Goal: Transaction & Acquisition: Purchase product/service

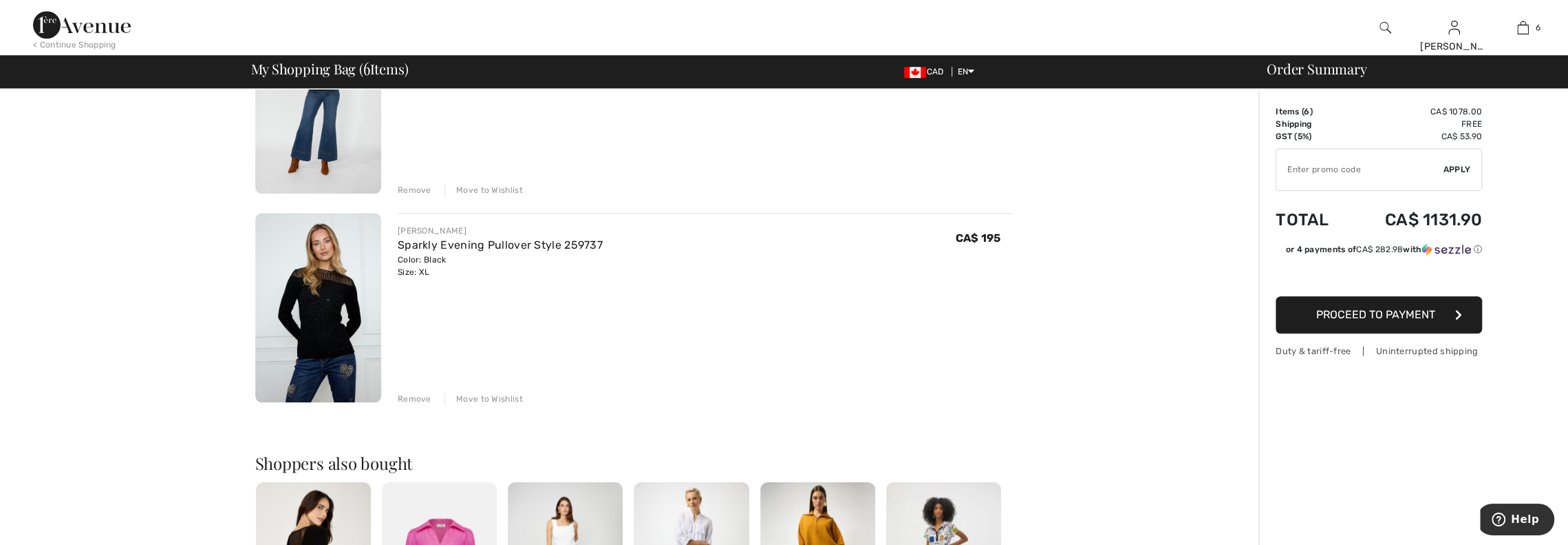
scroll to position [1033, 0]
click at [316, 325] on img at bounding box center [317, 307] width 126 height 189
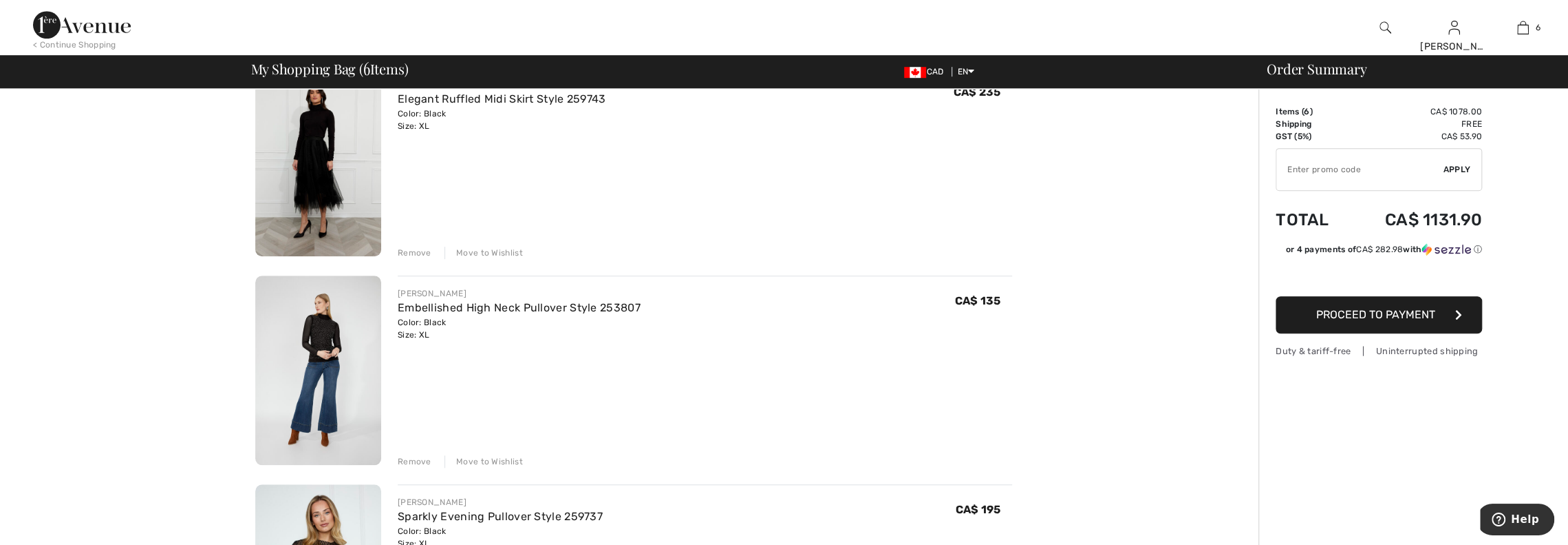
scroll to position [757, 0]
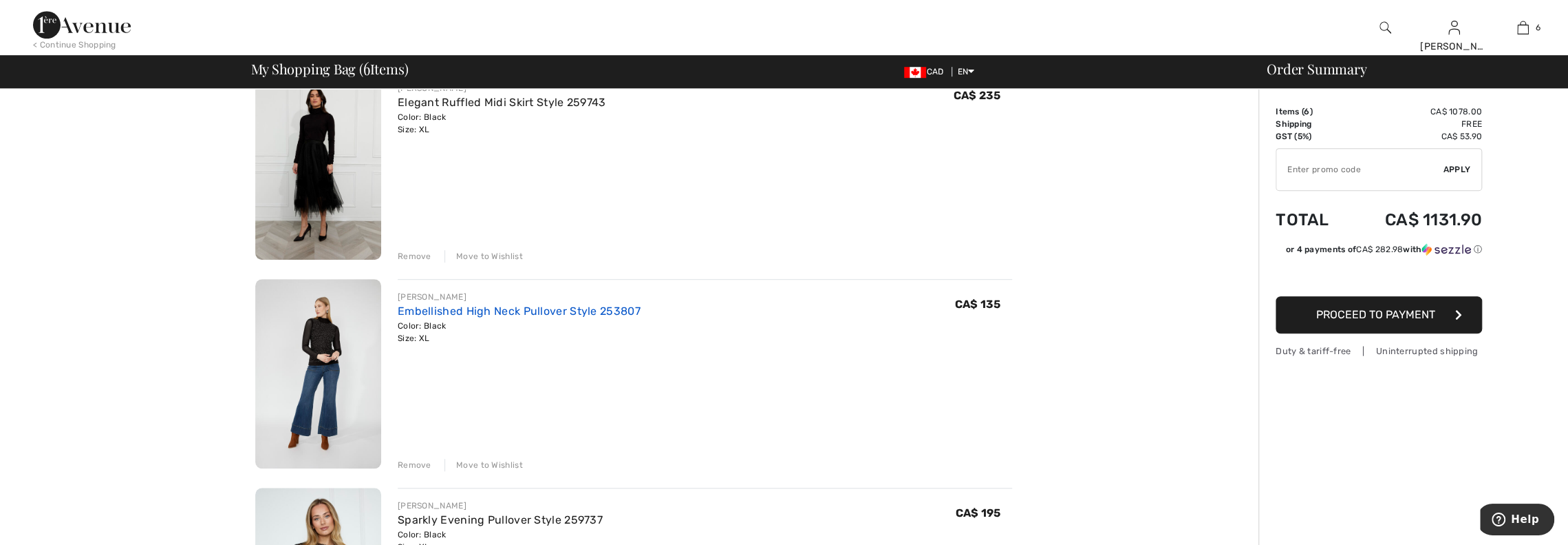
click at [457, 305] on link "Embellished High Neck Pullover Style 253807" at bounding box center [519, 310] width 242 height 13
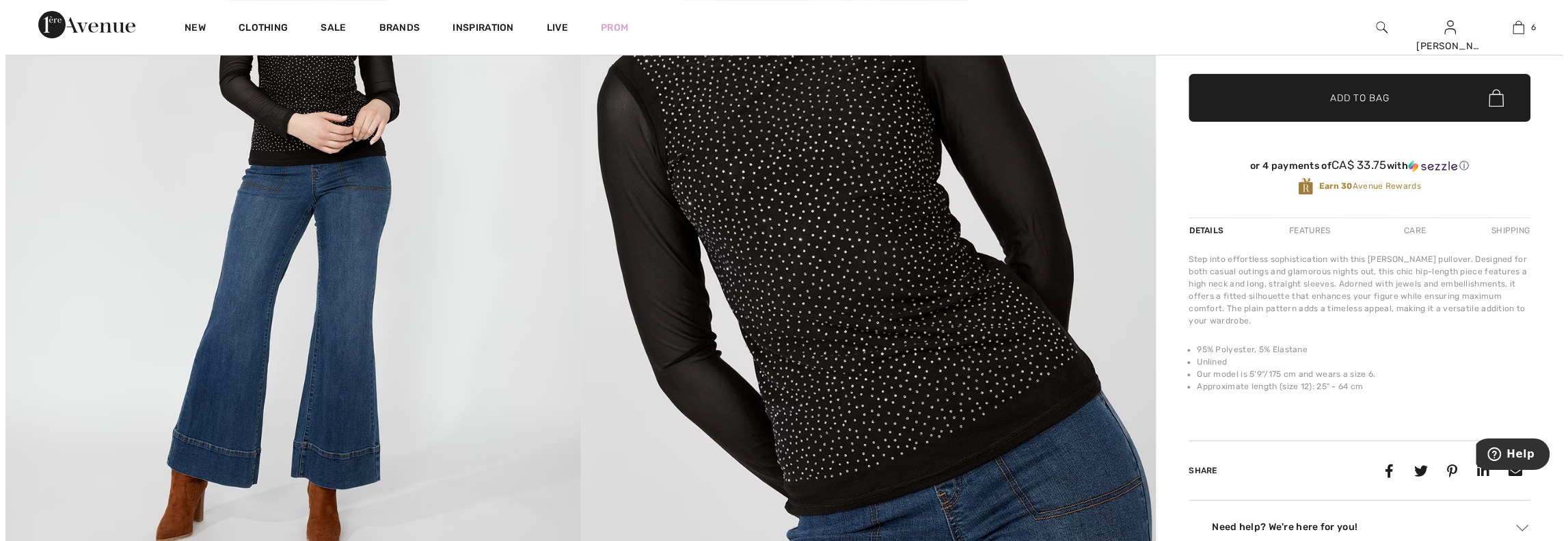
scroll to position [342, 0]
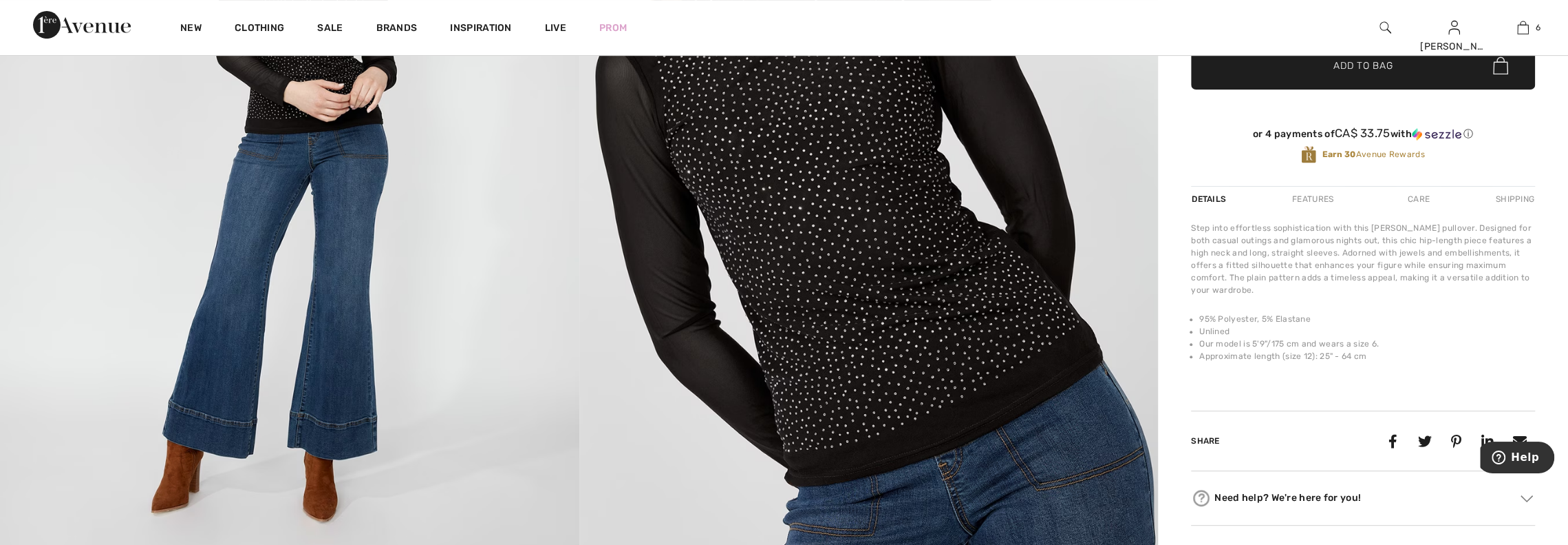
click at [866, 367] on img at bounding box center [869, 172] width 579 height 869
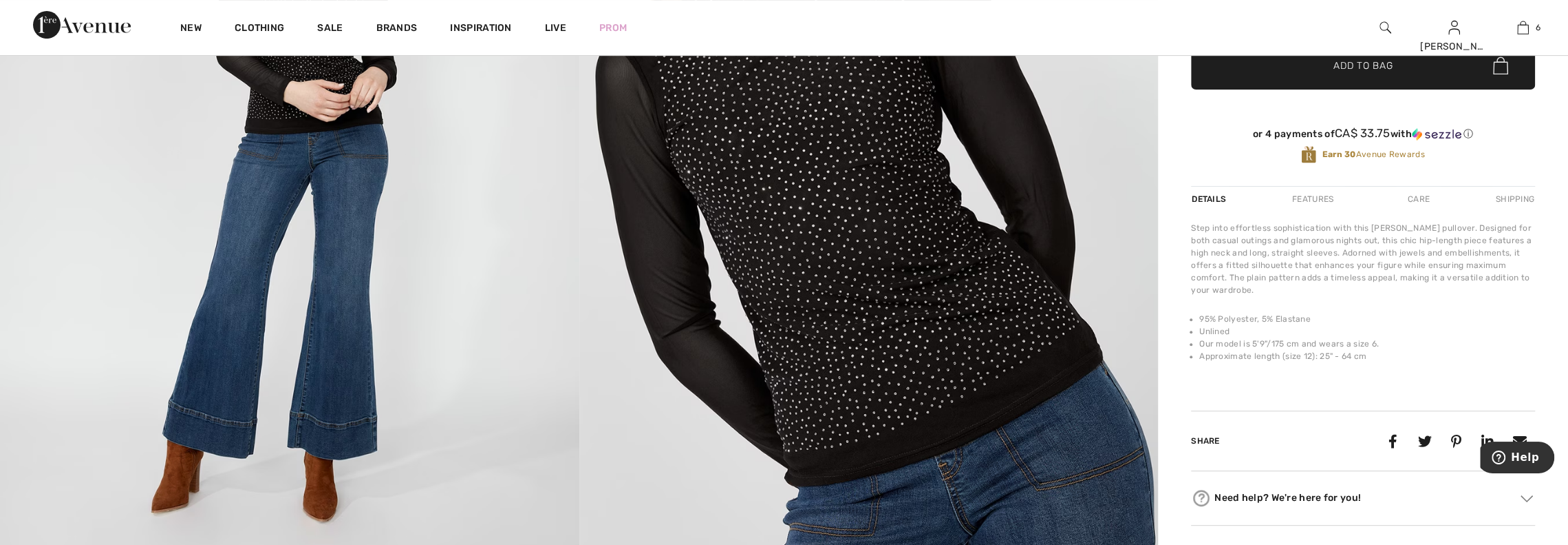
click at [838, 388] on img at bounding box center [869, 172] width 579 height 869
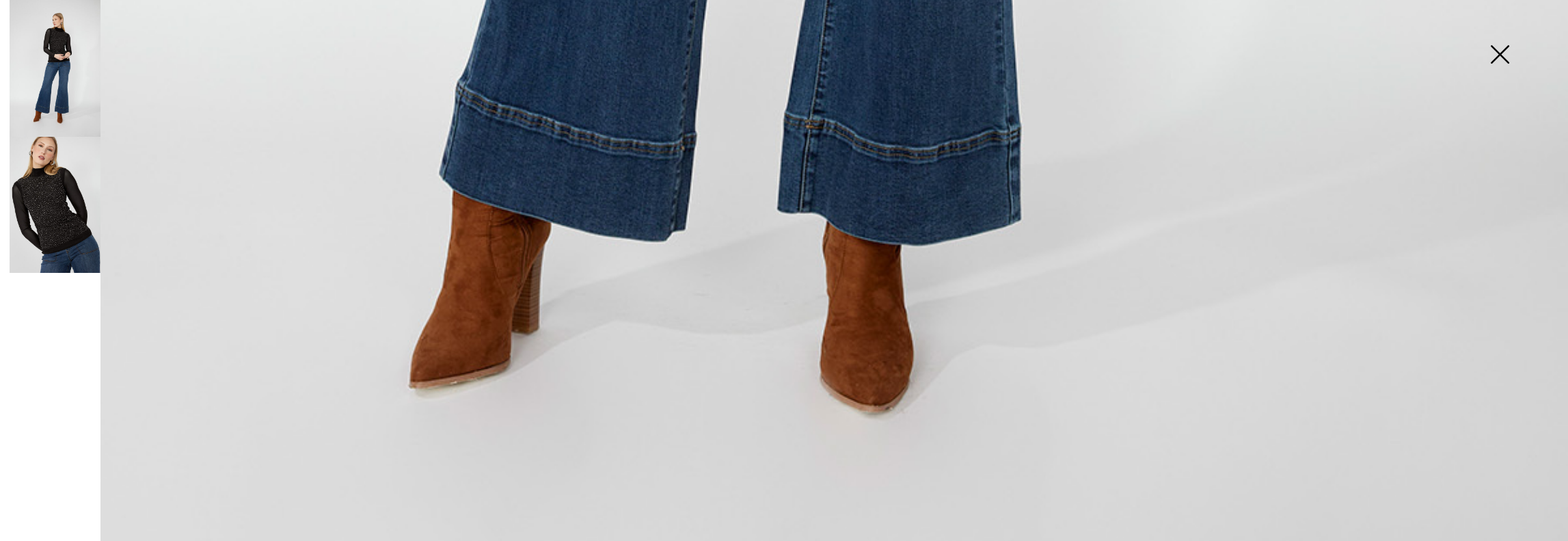
scroll to position [1795, 0]
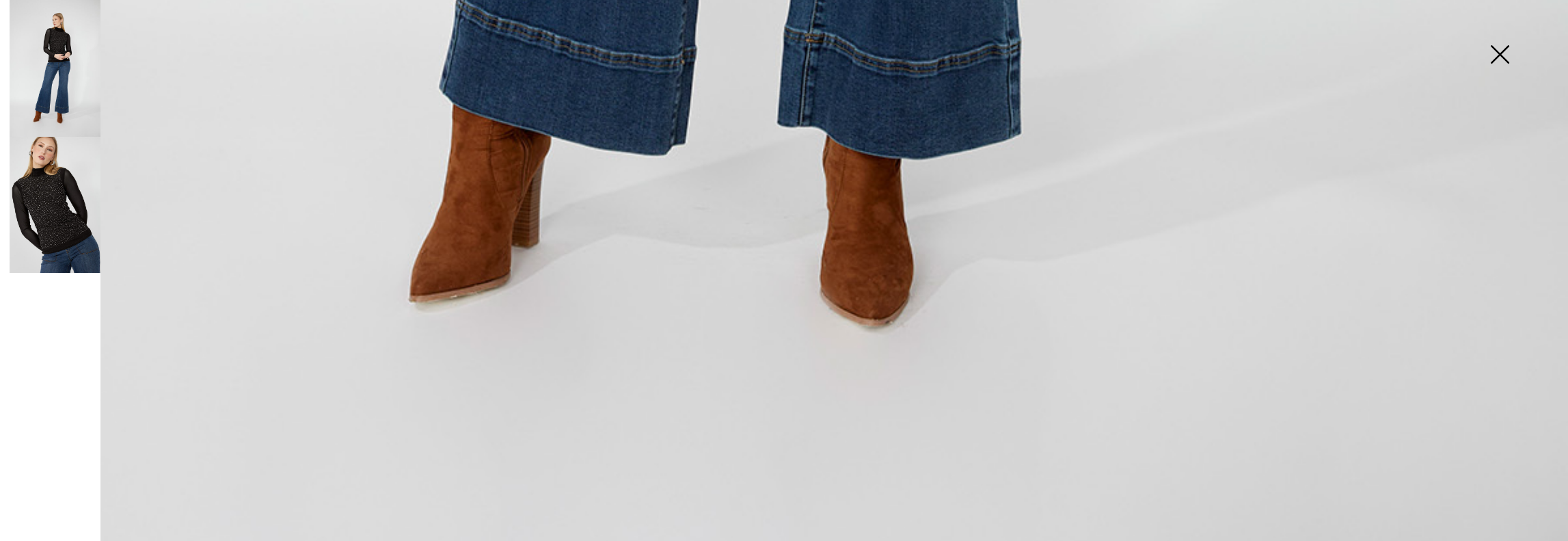
click at [76, 258] on img at bounding box center [55, 205] width 91 height 136
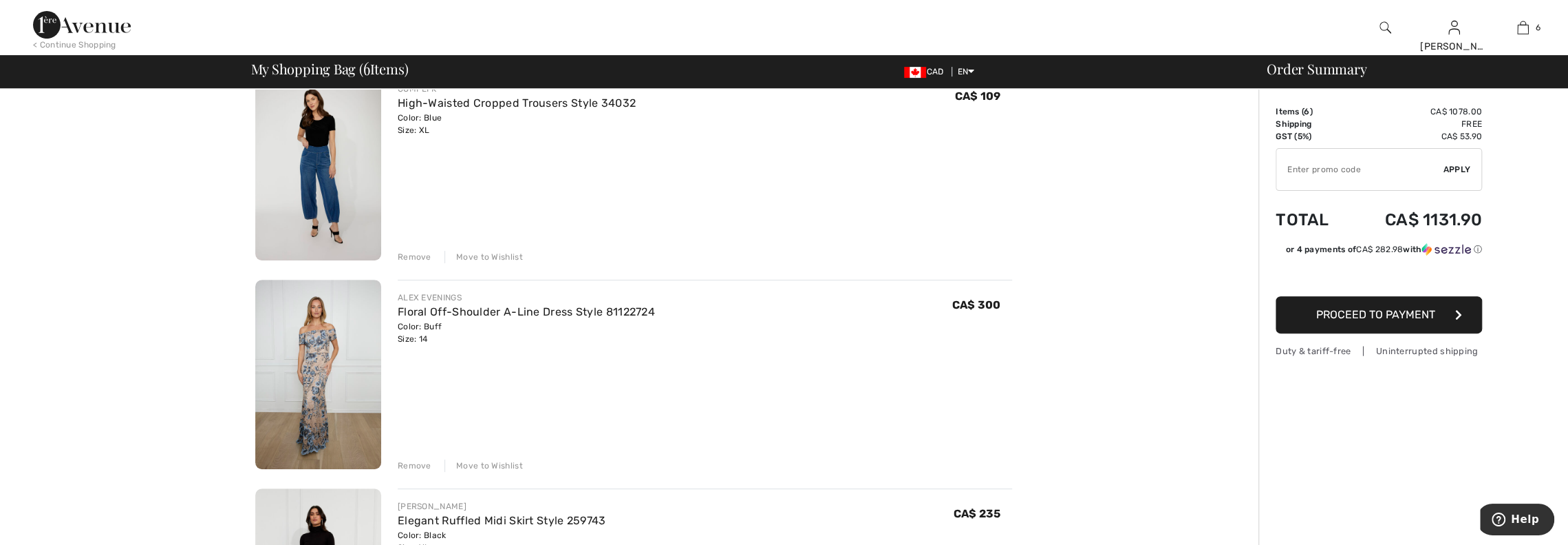
scroll to position [413, 0]
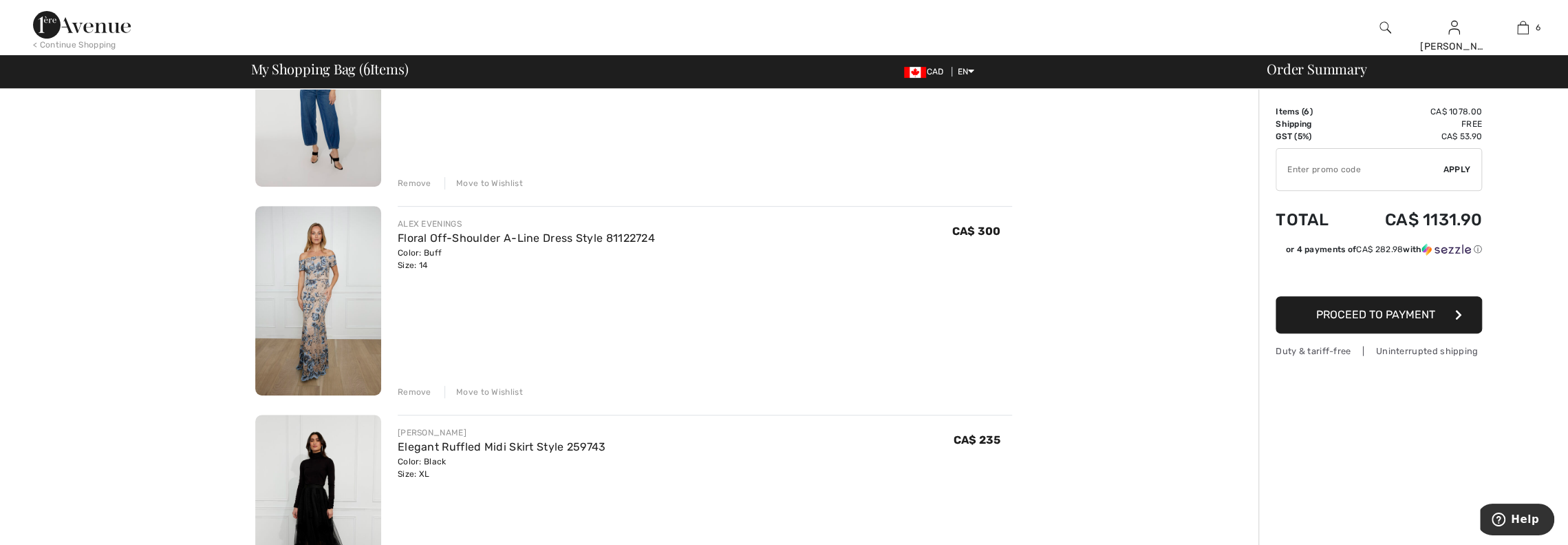
click at [328, 353] on img at bounding box center [317, 301] width 126 height 189
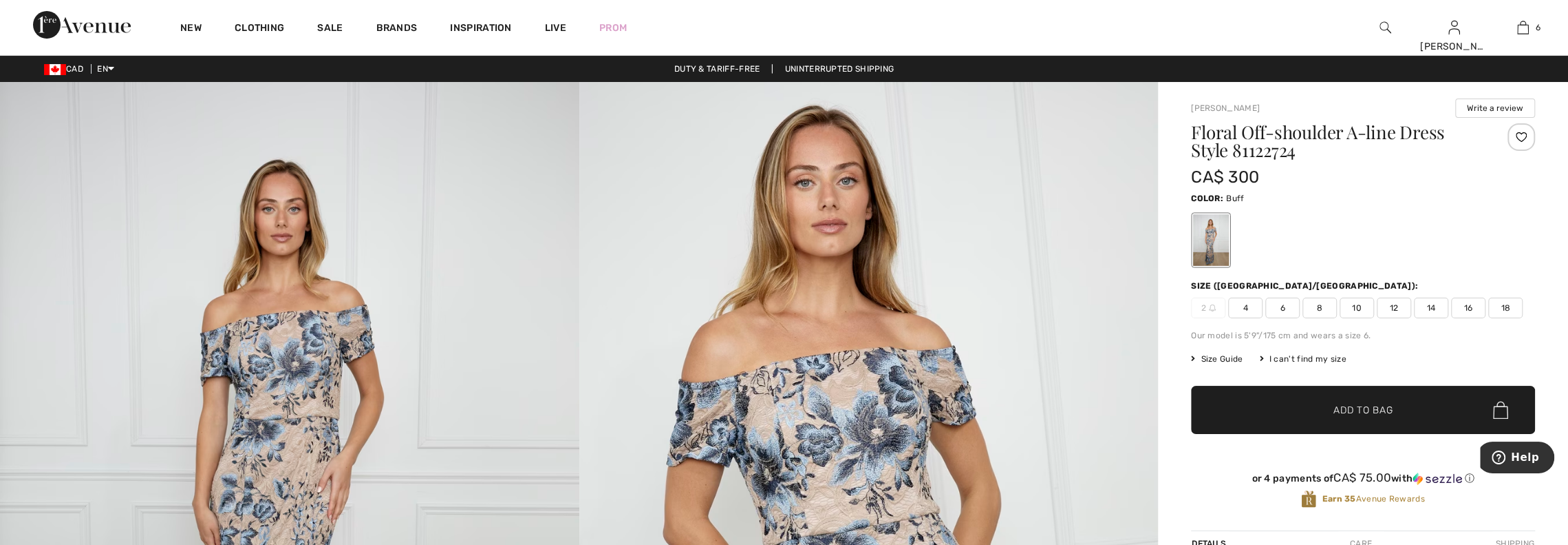
click at [876, 420] on img at bounding box center [869, 516] width 579 height 868
